Goal: Information Seeking & Learning: Learn about a topic

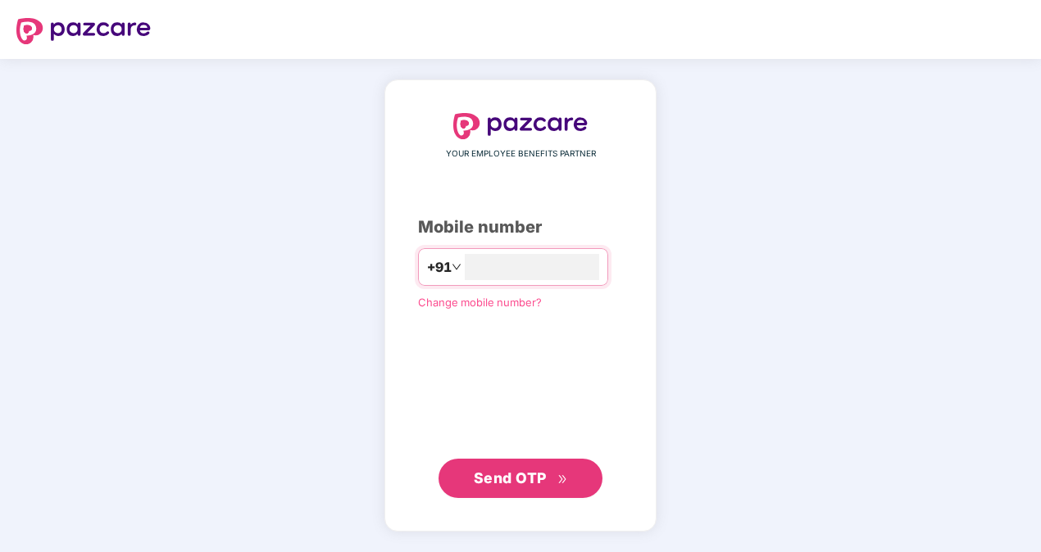
type input "**********"
click at [515, 472] on span "Send OTP" at bounding box center [510, 477] width 73 height 17
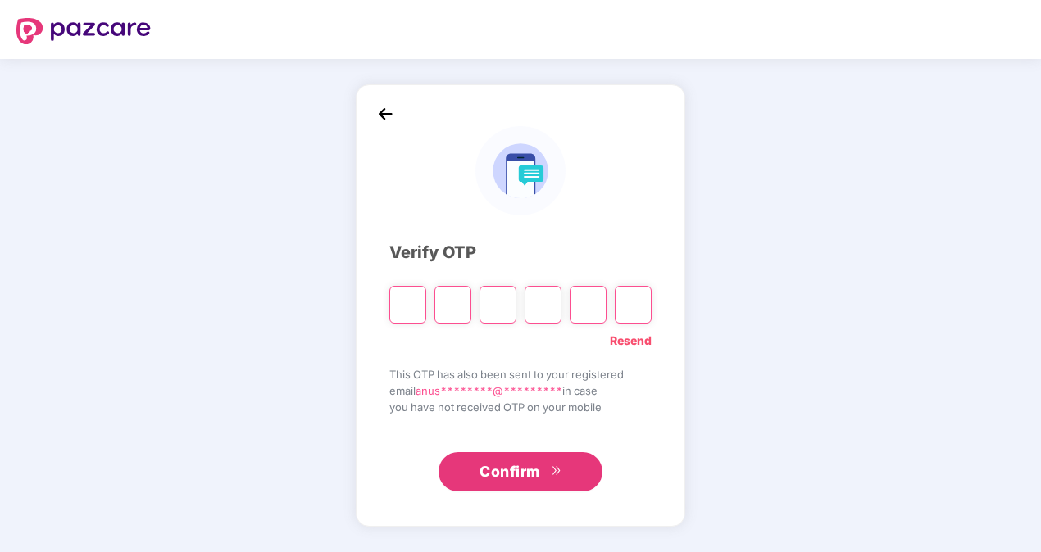
type input "*"
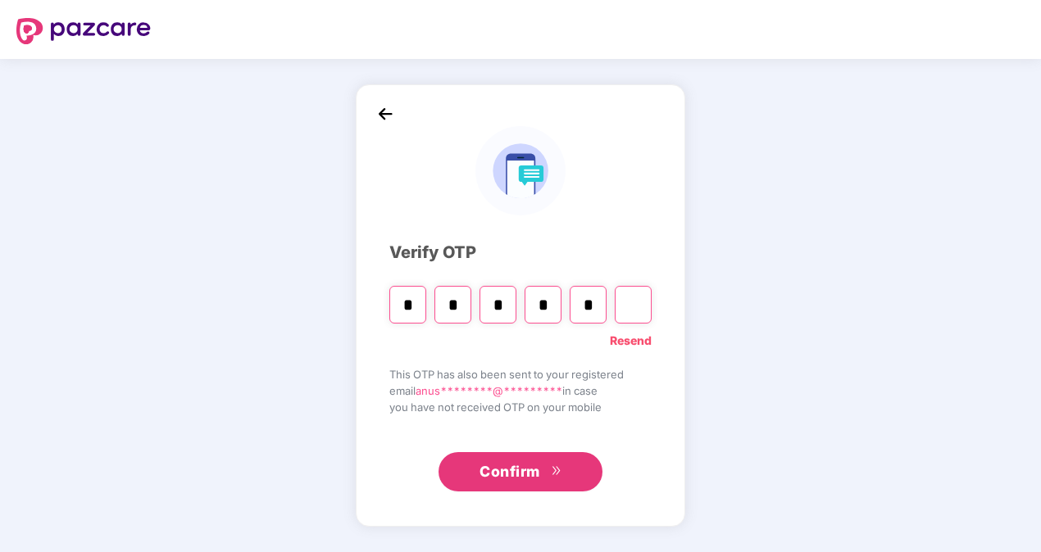
type input "*"
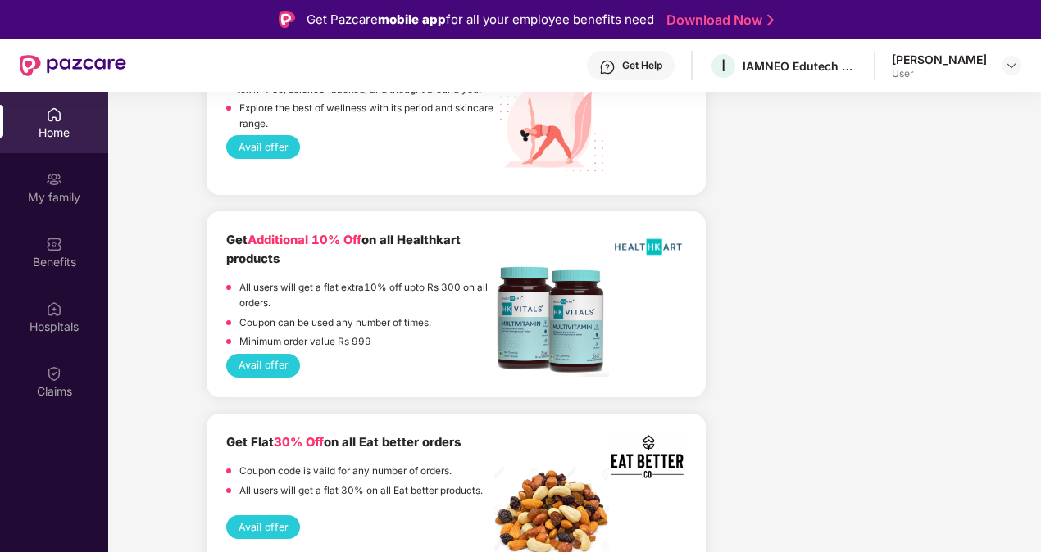
scroll to position [2048, 0]
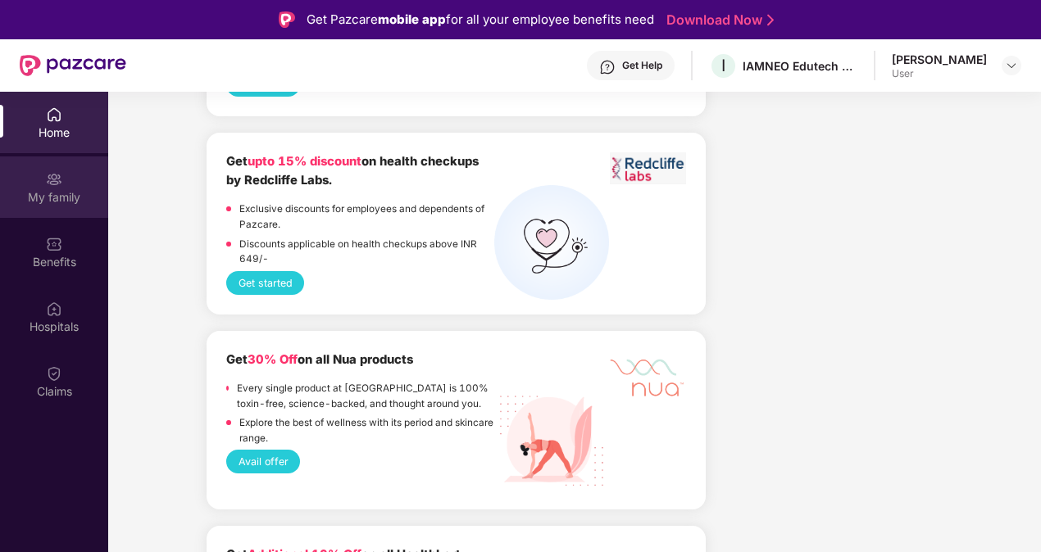
click at [51, 177] on img at bounding box center [54, 179] width 16 height 16
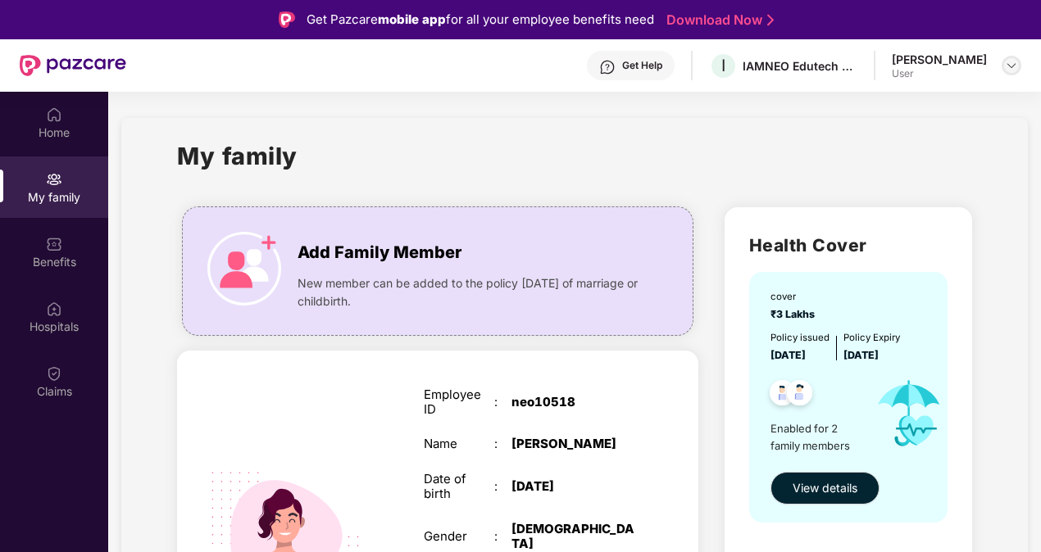
click at [1012, 67] on img at bounding box center [1011, 65] width 13 height 13
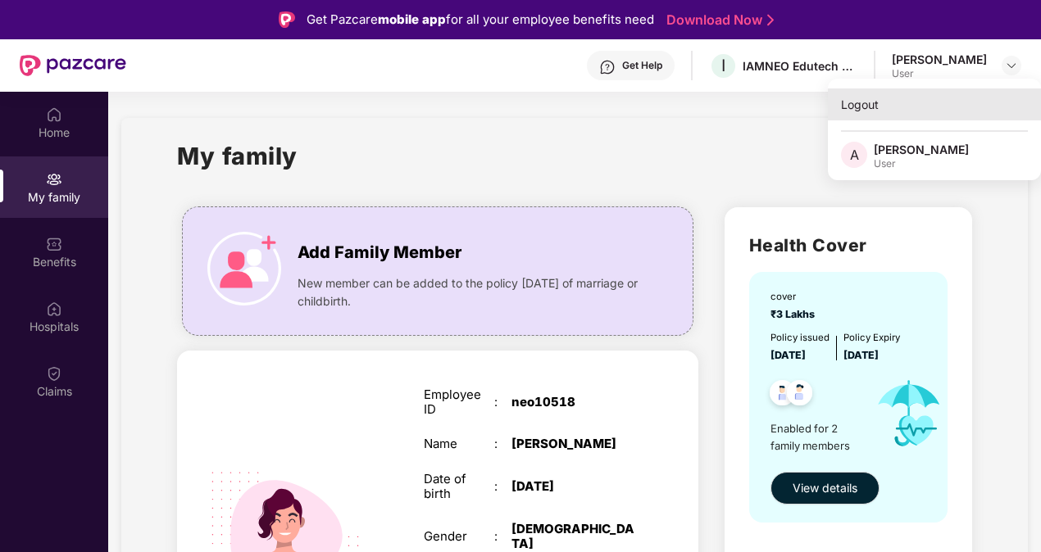
click at [862, 102] on div "Logout" at bounding box center [934, 104] width 213 height 32
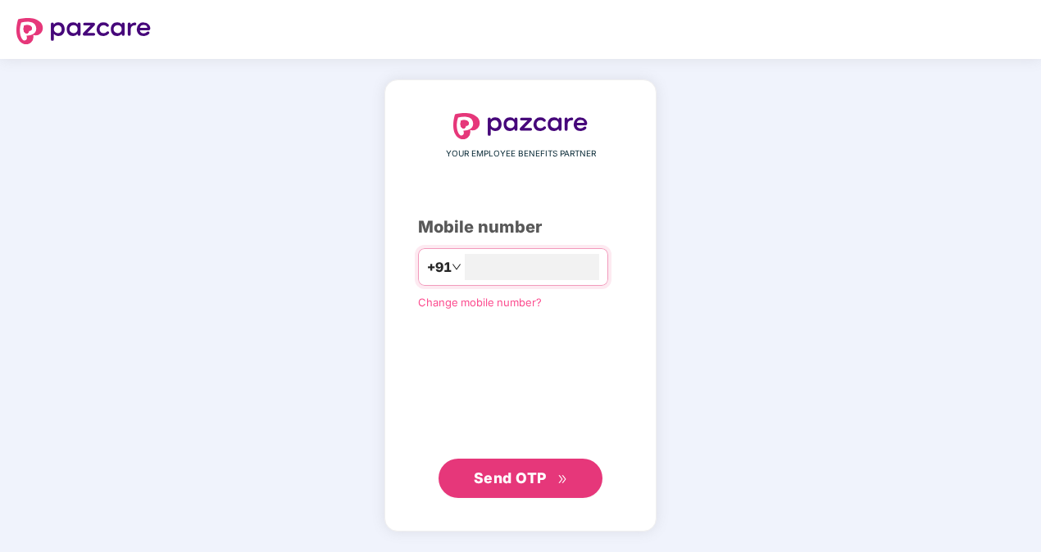
type input "**********"
click at [504, 467] on span "Send OTP" at bounding box center [521, 477] width 94 height 23
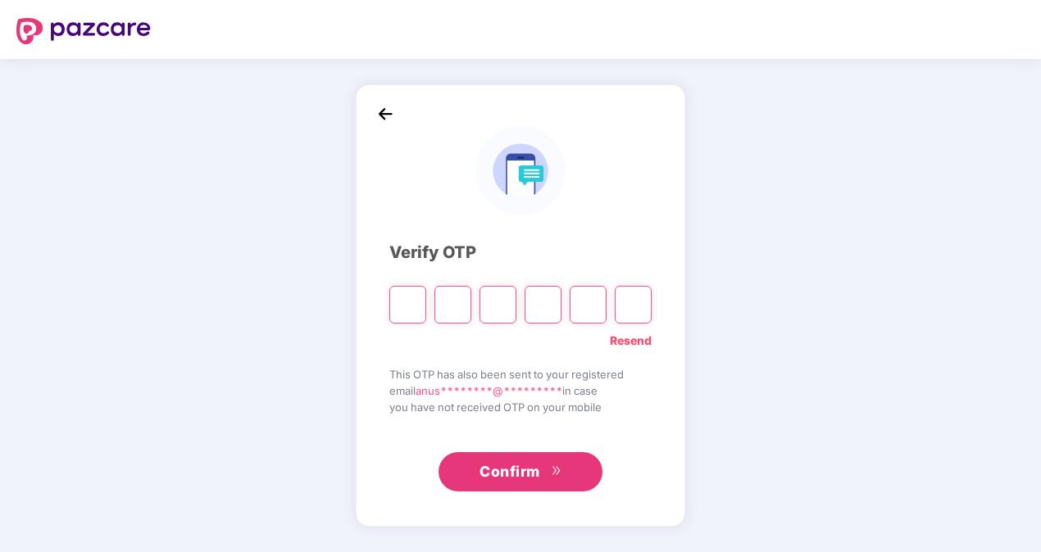
type input "*"
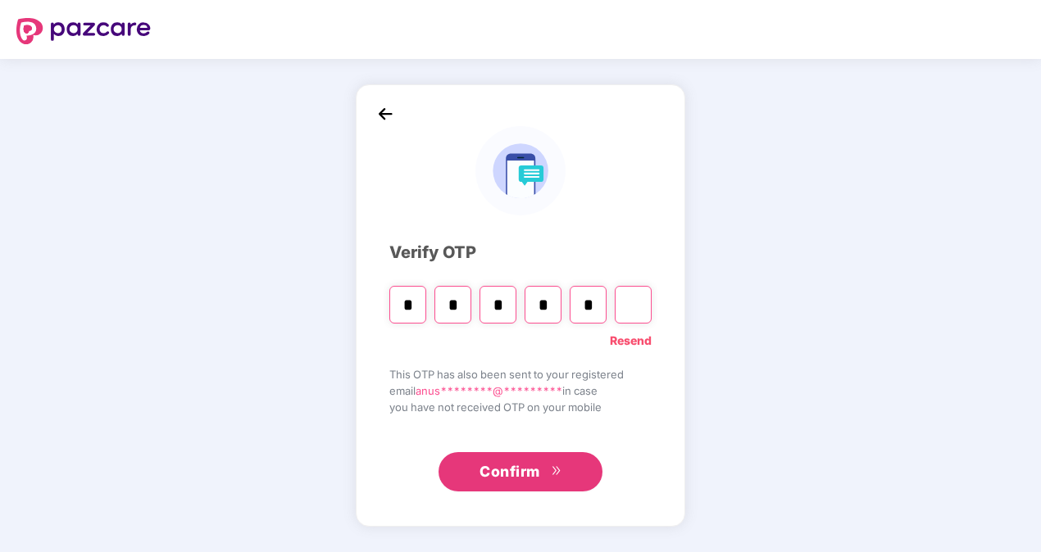
type input "*"
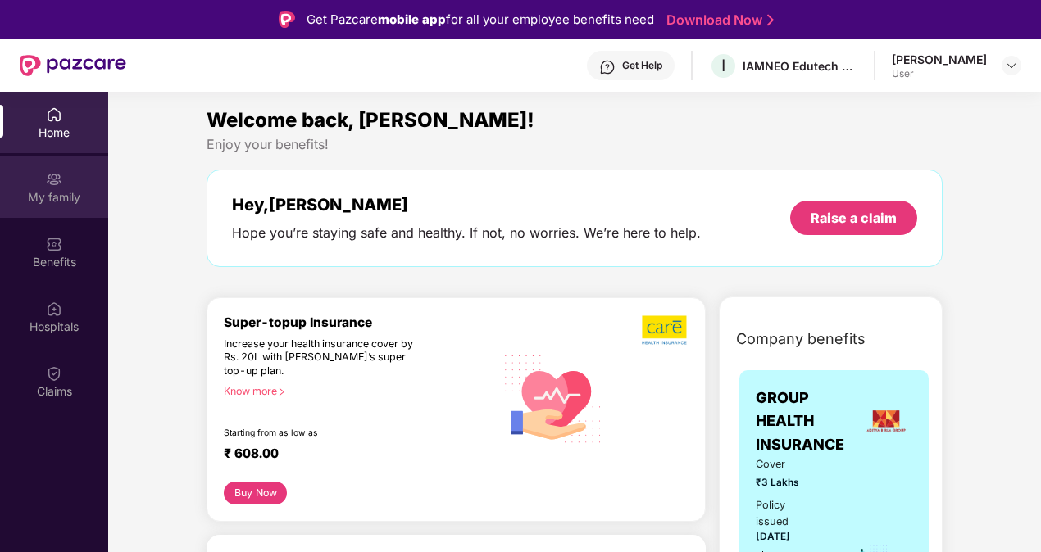
click at [59, 174] on img at bounding box center [54, 179] width 16 height 16
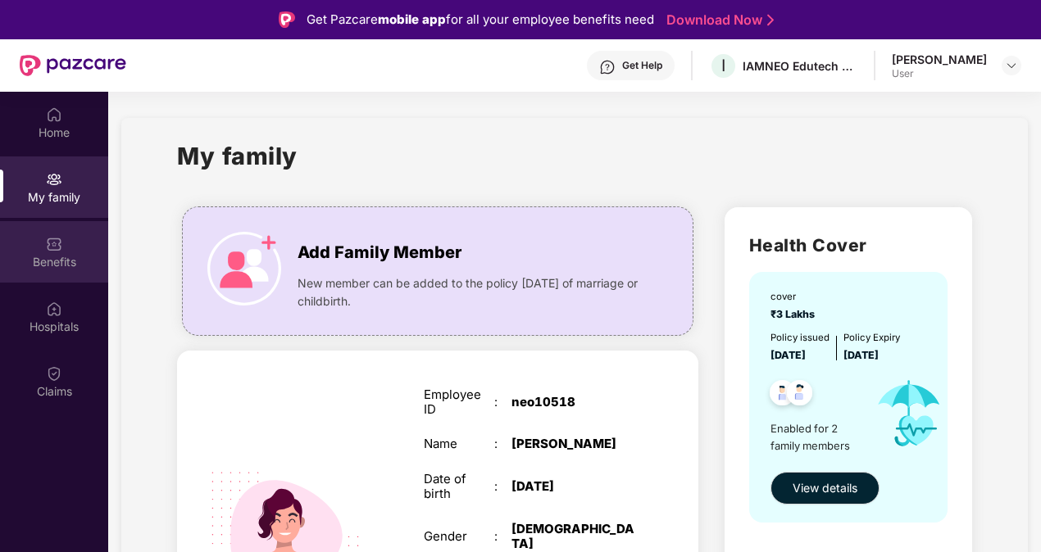
click at [54, 254] on div "Benefits" at bounding box center [54, 262] width 108 height 16
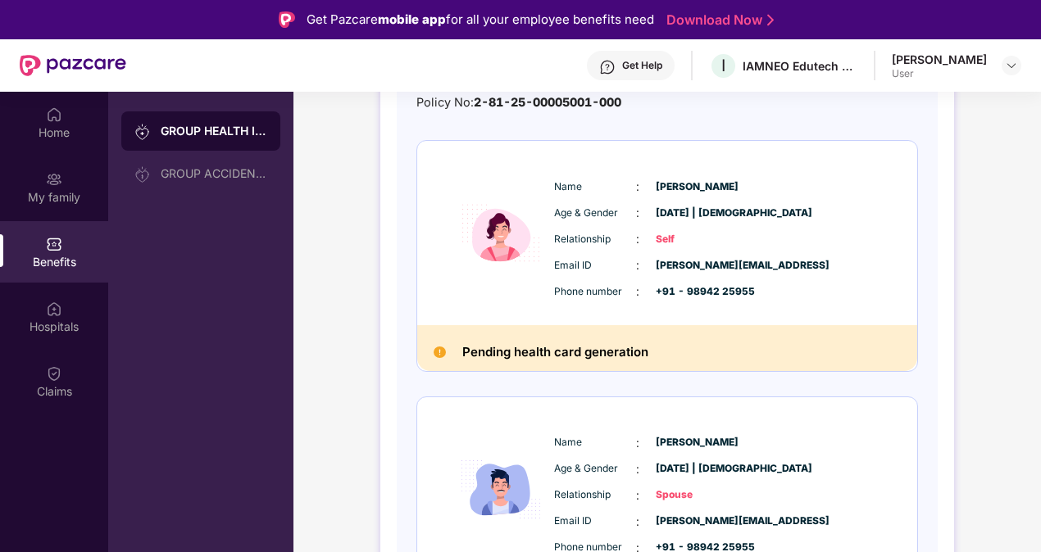
scroll to position [262, 0]
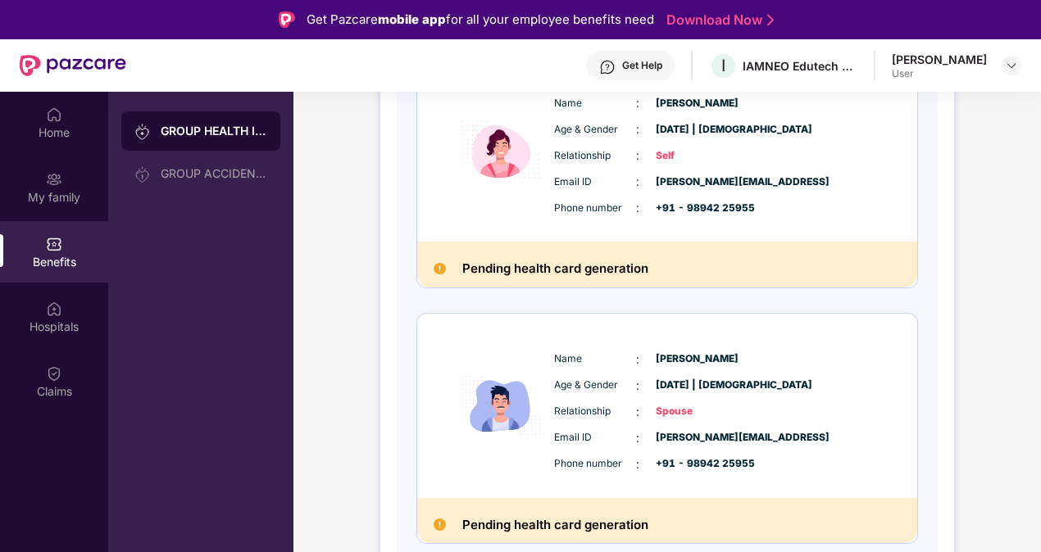
click at [721, 85] on div "Get Help I IAMNEO Edutech Private Limited [PERSON_NAME] User" at bounding box center [573, 65] width 895 height 52
click at [568, 274] on h2 "Pending health card generation" at bounding box center [555, 268] width 186 height 21
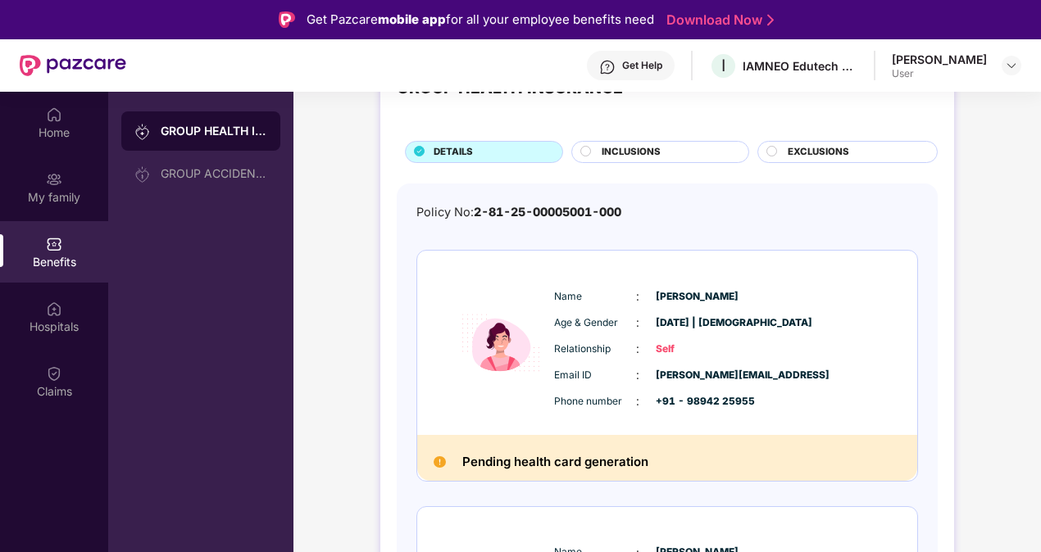
scroll to position [0, 0]
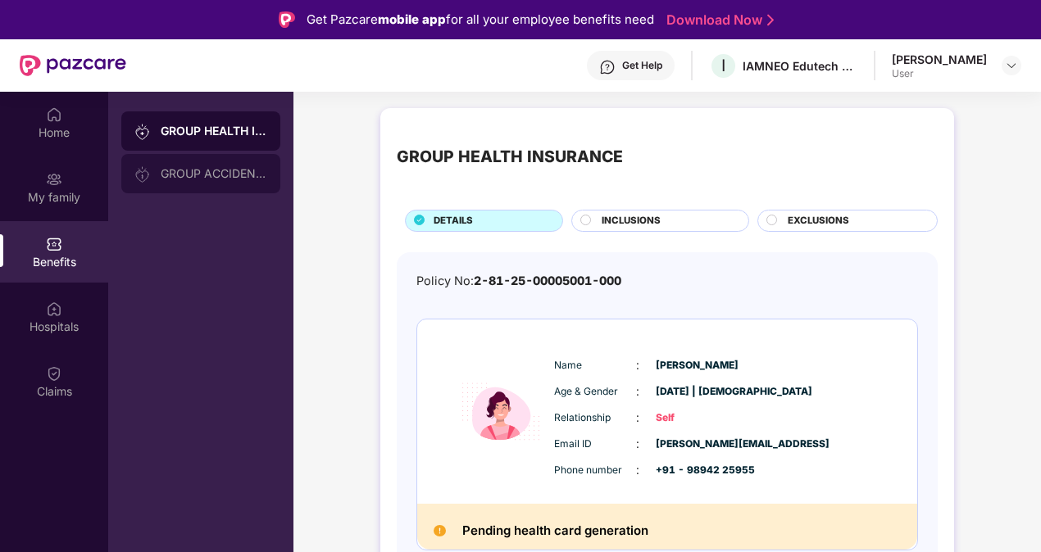
click at [221, 177] on div "GROUP ACCIDENTAL INSURANCE" at bounding box center [214, 173] width 107 height 13
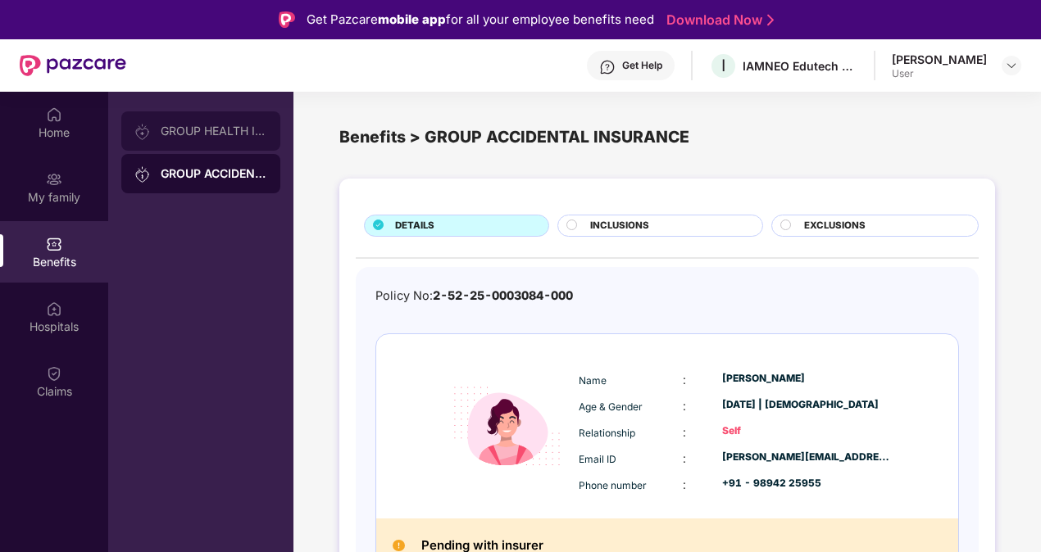
click at [235, 127] on div "GROUP HEALTH INSURANCE" at bounding box center [214, 131] width 107 height 13
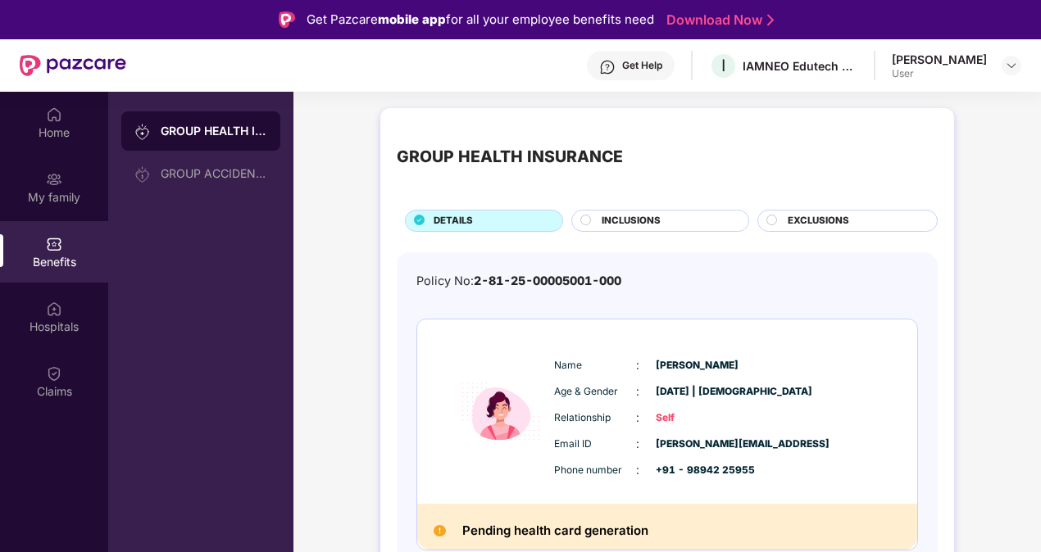
click at [630, 220] on span "INCLUSIONS" at bounding box center [630, 221] width 59 height 15
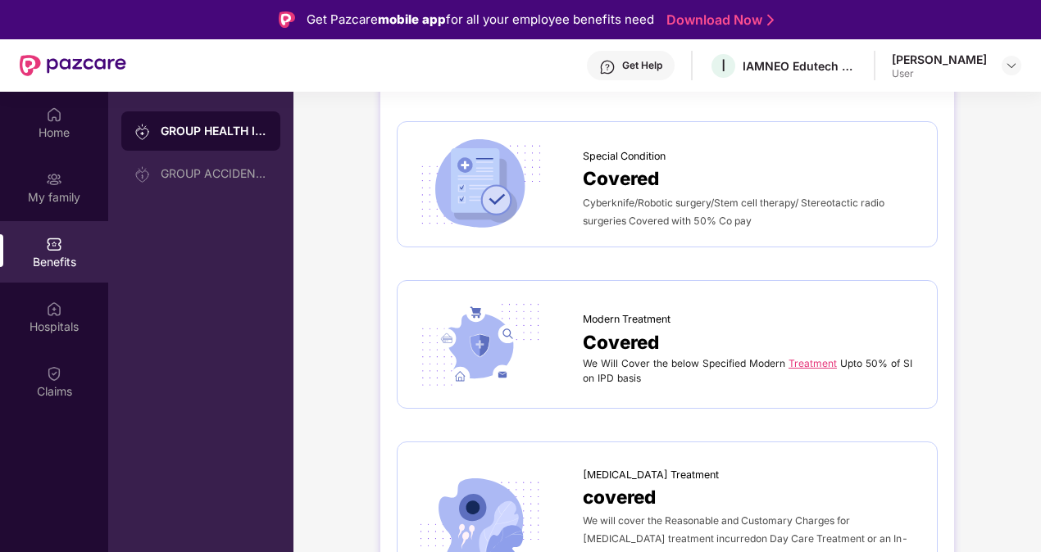
scroll to position [3851, 0]
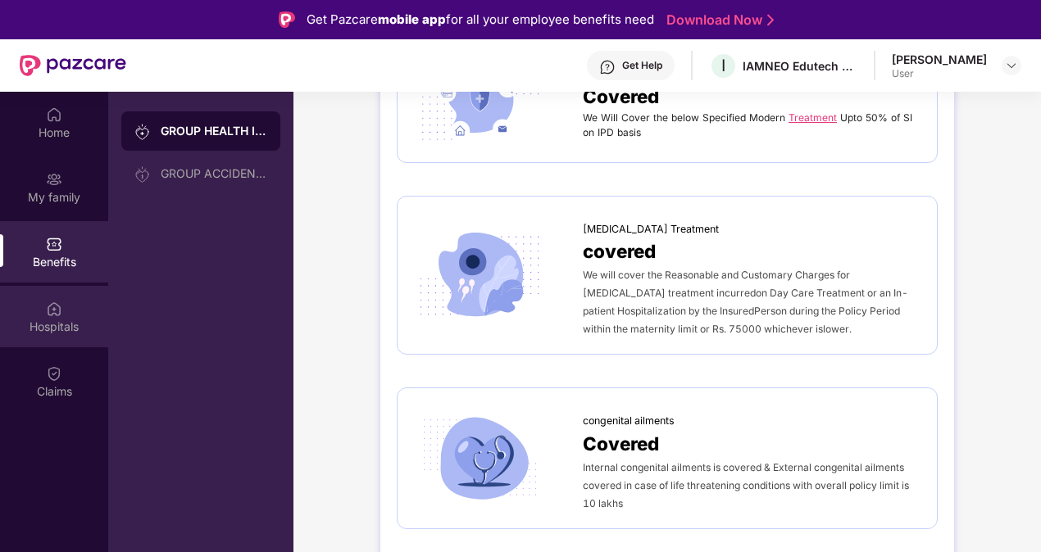
click at [56, 315] on img at bounding box center [54, 309] width 16 height 16
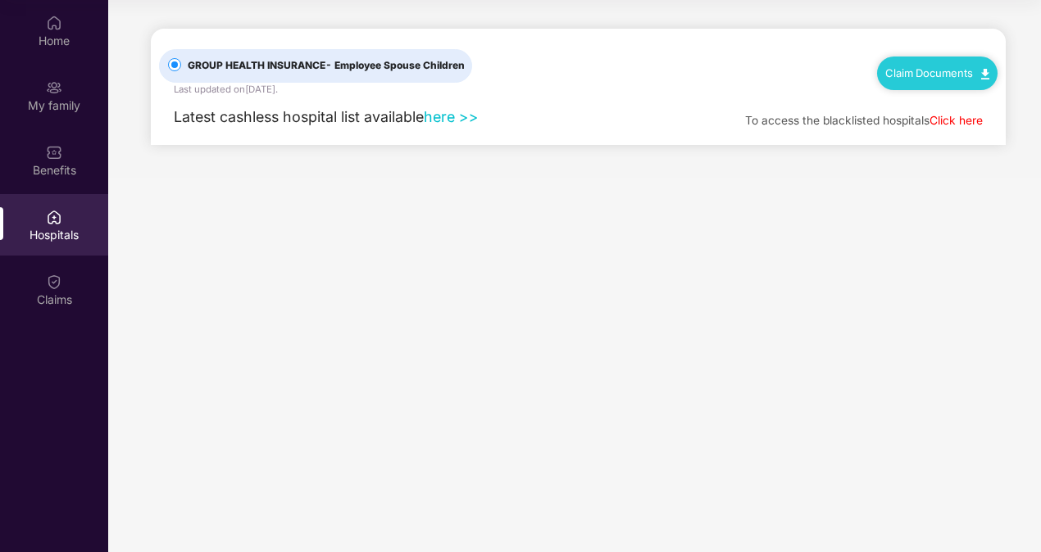
scroll to position [0, 0]
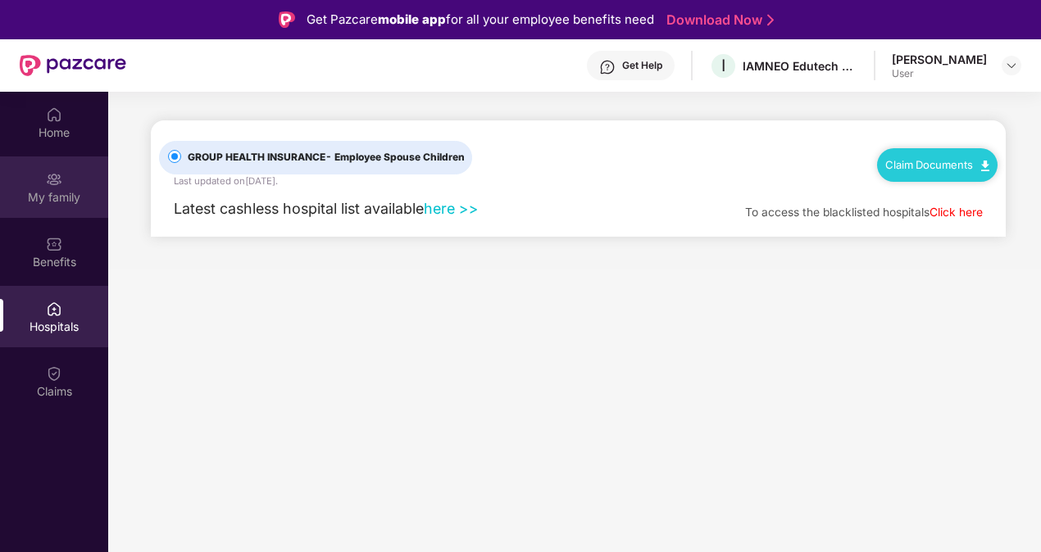
click at [52, 183] on img at bounding box center [54, 179] width 16 height 16
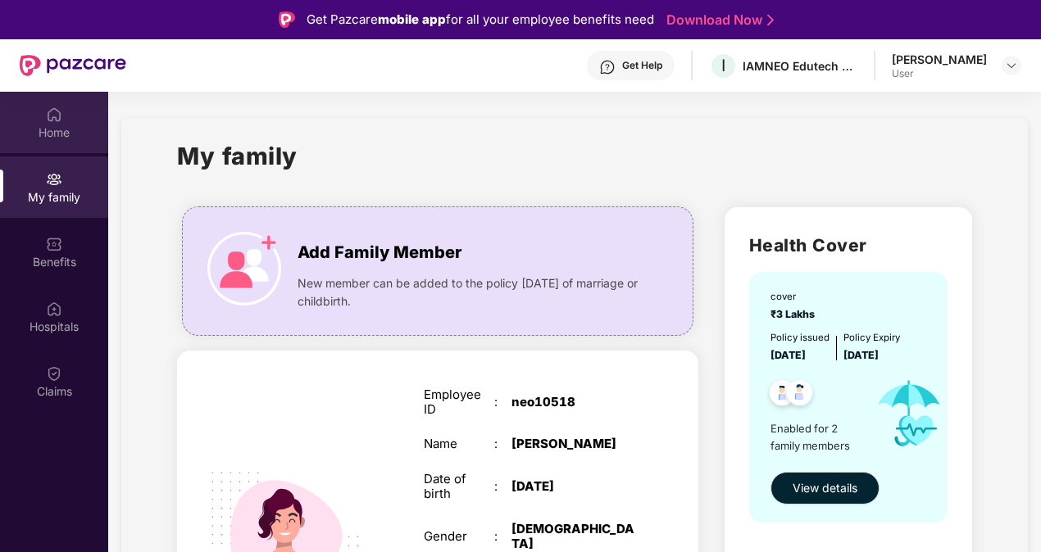
click at [57, 116] on img at bounding box center [54, 115] width 16 height 16
